Goal: Task Accomplishment & Management: Complete application form

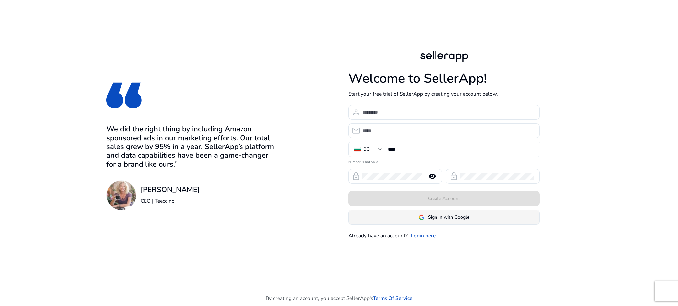
click at [453, 219] on span "Sign In with Google" at bounding box center [449, 216] width 42 height 7
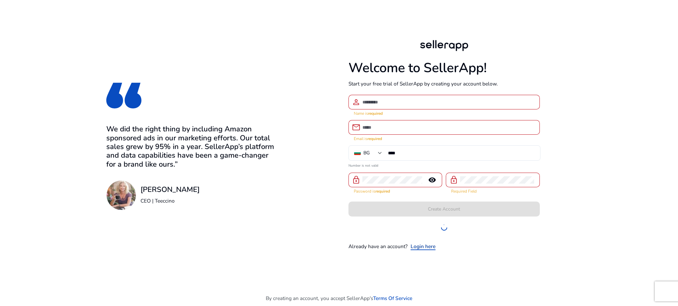
click at [426, 245] on link "Login here" at bounding box center [423, 246] width 25 height 8
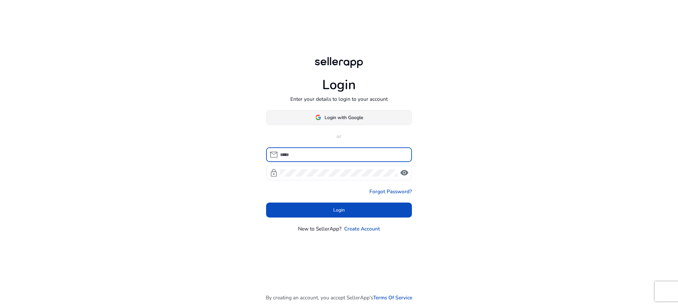
click at [344, 121] on span at bounding box center [339, 117] width 146 height 16
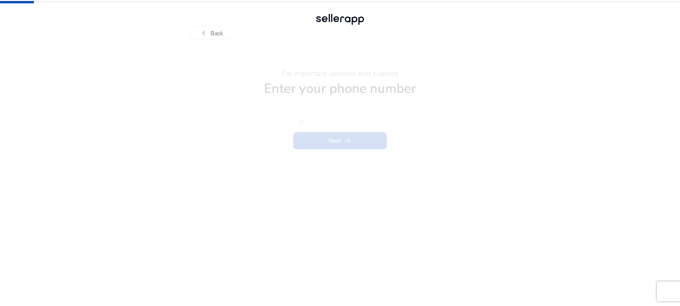
type input "****"
